Goal: Obtain resource: Obtain resource

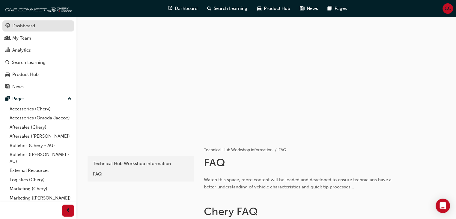
click at [37, 27] on div "Dashboard" at bounding box center [38, 25] width 66 height 7
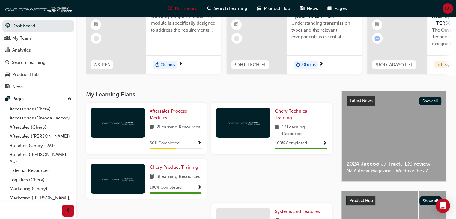
scroll to position [65, 0]
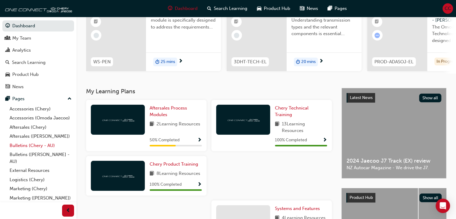
click at [23, 150] on link "Bulletins (Chery - AU)" at bounding box center [40, 145] width 67 height 9
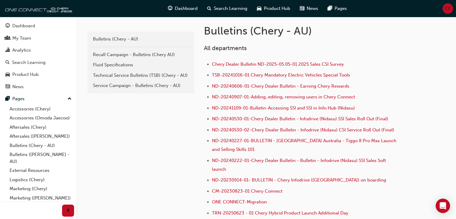
scroll to position [135, 0]
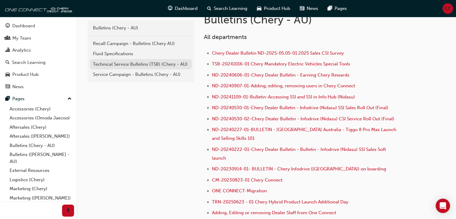
click at [105, 63] on div "Technical Service Bulletins (TSB) (Chery - AU)" at bounding box center [141, 64] width 96 height 7
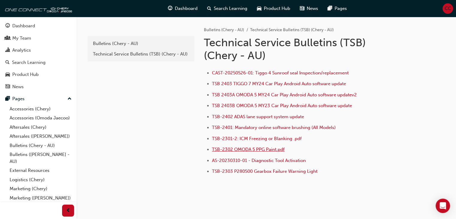
click at [263, 150] on span "TSB-2302 OMODA 5 PPG Paint.pdf" at bounding box center [248, 149] width 73 height 5
click at [266, 136] on span "TSB-2301-2: ICM Freezing or Blanking .pdf" at bounding box center [257, 138] width 90 height 5
